Goal: Task Accomplishment & Management: Use online tool/utility

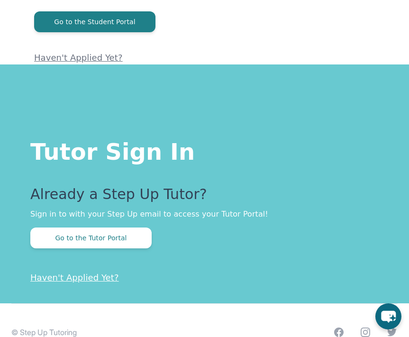
scroll to position [134, 0]
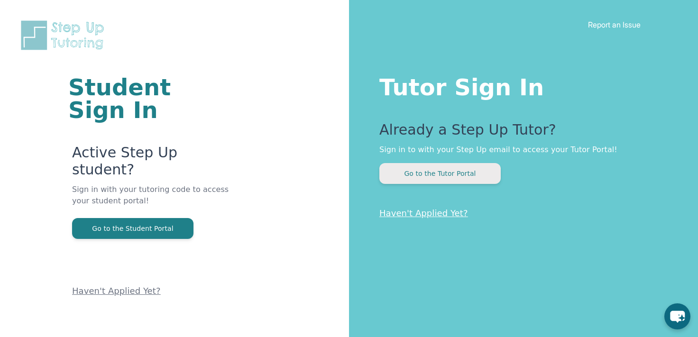
click at [456, 172] on button "Go to the Tutor Portal" at bounding box center [439, 173] width 121 height 21
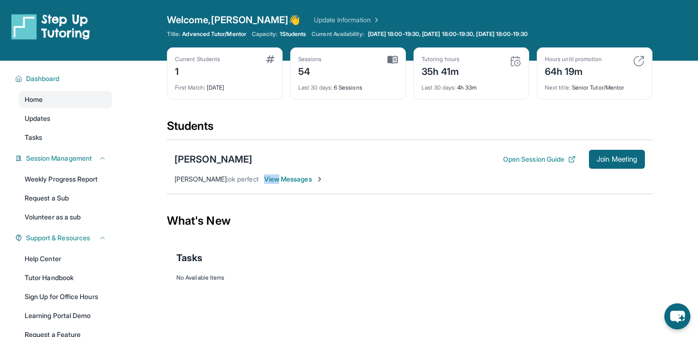
click at [456, 172] on div "[PERSON_NAME] Open Session Guide Join Meeting [PERSON_NAME] : ok perfect View M…" at bounding box center [409, 167] width 485 height 54
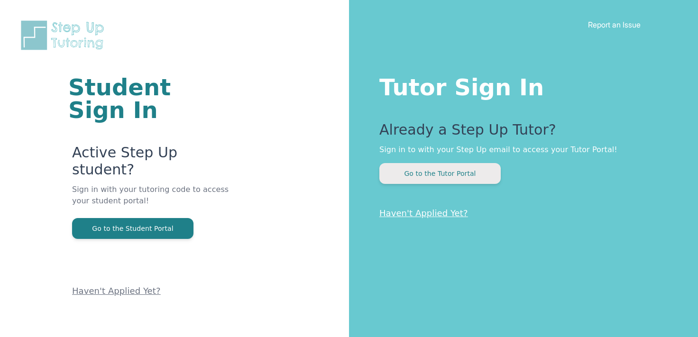
click at [437, 166] on button "Go to the Tutor Portal" at bounding box center [439, 173] width 121 height 21
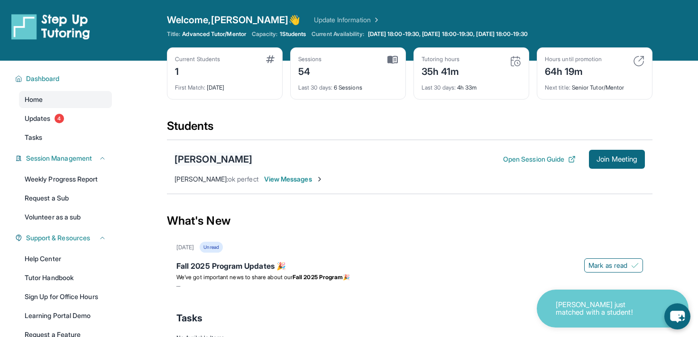
click at [213, 162] on div "[PERSON_NAME]" at bounding box center [213, 159] width 78 height 13
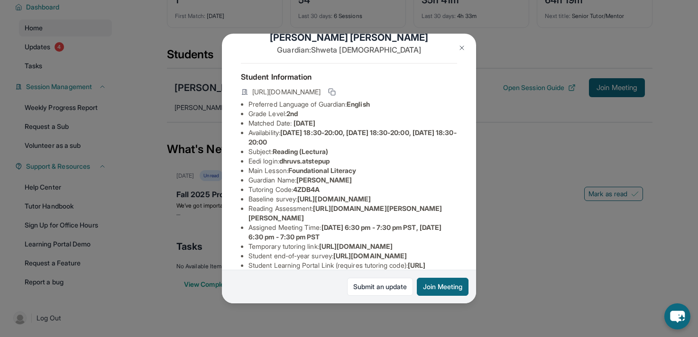
scroll to position [21, 0]
drag, startPoint x: 250, startPoint y: 162, endPoint x: 348, endPoint y: 161, distance: 98.1
click at [348, 161] on li "Eedi login : dhruvs.atstepup" at bounding box center [352, 161] width 209 height 9
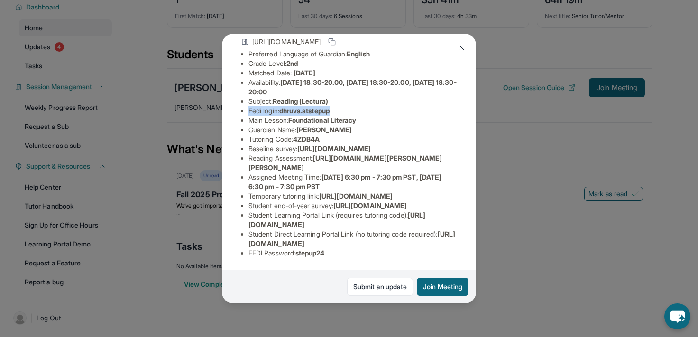
scroll to position [157, 0]
drag, startPoint x: 342, startPoint y: 254, endPoint x: 260, endPoint y: 252, distance: 82.0
click at [261, 252] on li "EEDI Password : stepup24" at bounding box center [352, 252] width 209 height 9
click at [264, 240] on span "https://student-portal.stepuptutoring.org/student/4ZDB4A" at bounding box center [351, 239] width 207 height 18
drag, startPoint x: 328, startPoint y: 242, endPoint x: 260, endPoint y: 133, distance: 128.6
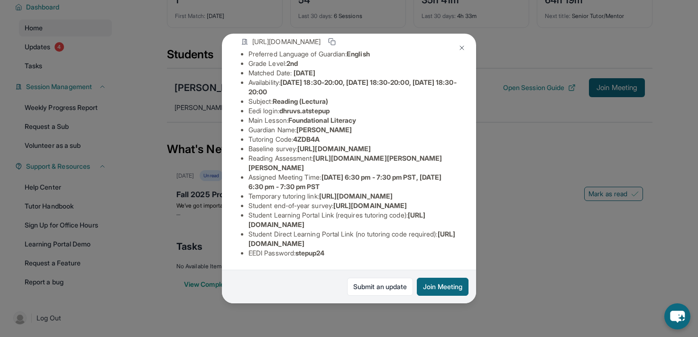
click at [260, 133] on ul "Preferred Language of Guardian: English Grade Level: 2nd Matched Date: 9/3/2025…" at bounding box center [349, 153] width 216 height 209
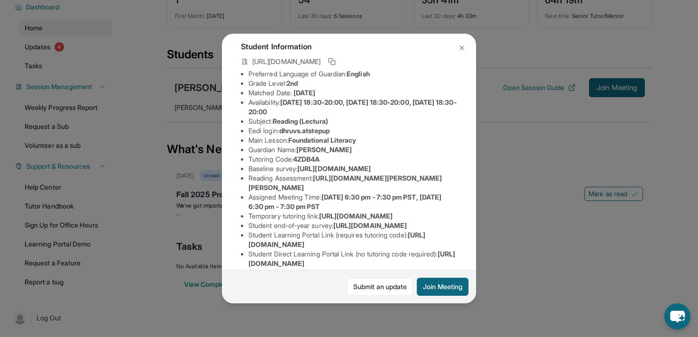
scroll to position [0, 0]
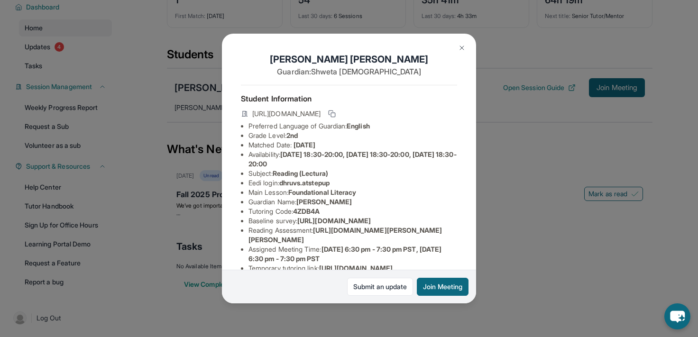
click at [281, 135] on li "Grade Level: 2nd" at bounding box center [352, 135] width 209 height 9
drag, startPoint x: 417, startPoint y: 115, endPoint x: 240, endPoint y: 111, distance: 177.3
click at [240, 111] on div "Dhruv Singh Guardian: Shweta Jain Student Information https://student-portal.st…" at bounding box center [349, 169] width 254 height 270
click at [458, 49] on img at bounding box center [462, 48] width 8 height 8
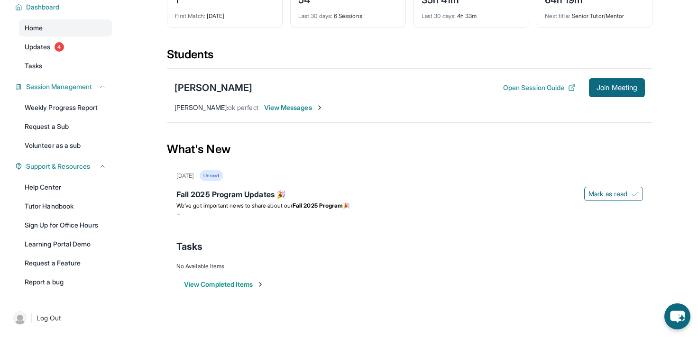
click at [306, 109] on span "View Messages" at bounding box center [293, 107] width 59 height 9
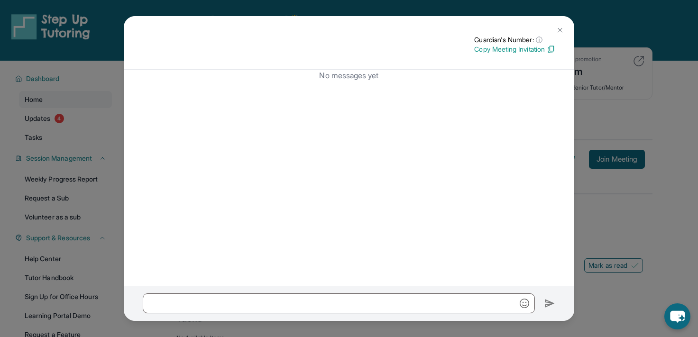
click at [561, 30] on img at bounding box center [560, 31] width 8 height 8
click at [529, 30] on div "[DATE] 18:00-19:30, [DATE] 18:00-19:30, [DATE] 18:00-19:30" at bounding box center [448, 34] width 164 height 8
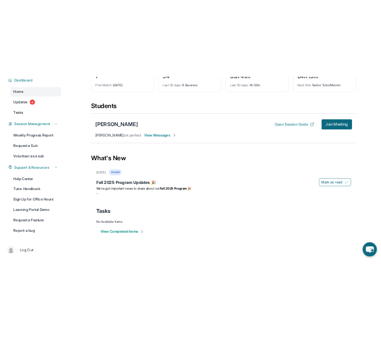
scroll to position [88, 0]
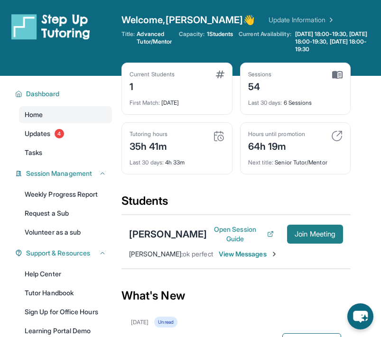
click at [328, 231] on span "Join Meeting" at bounding box center [314, 234] width 41 height 6
click at [318, 238] on button "Join Meeting" at bounding box center [315, 234] width 56 height 19
